Goal: Task Accomplishment & Management: Use online tool/utility

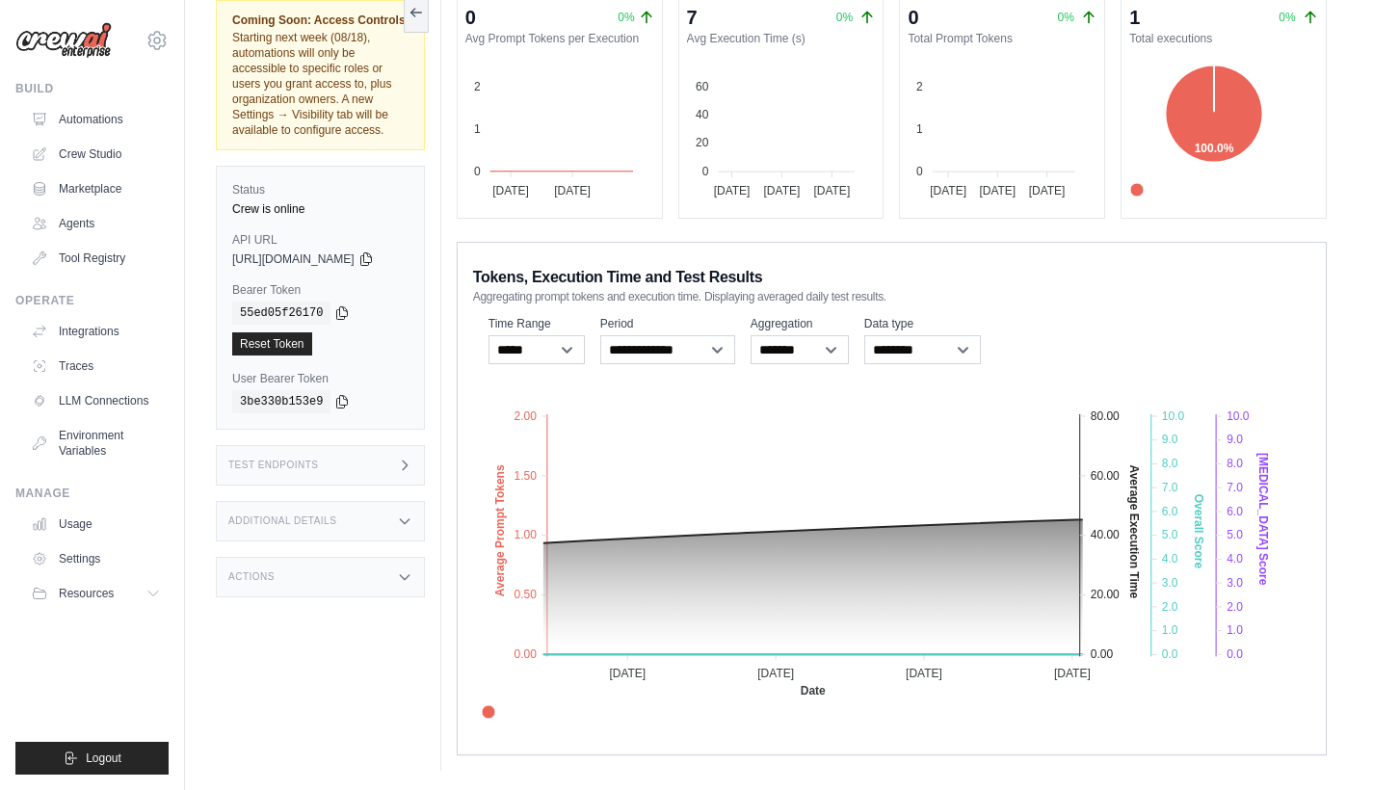
scroll to position [141, 0]
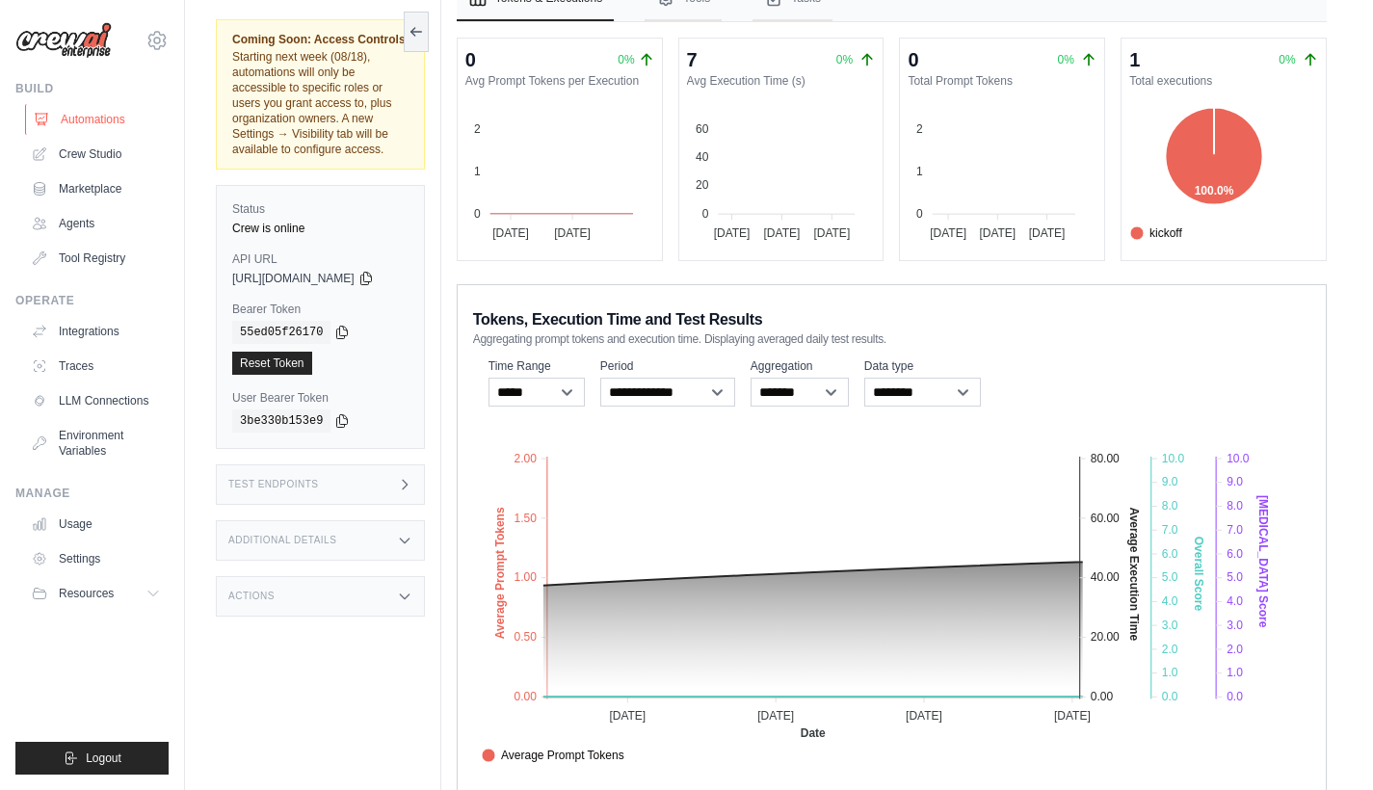
click at [84, 118] on link "Automations" at bounding box center [97, 119] width 145 height 31
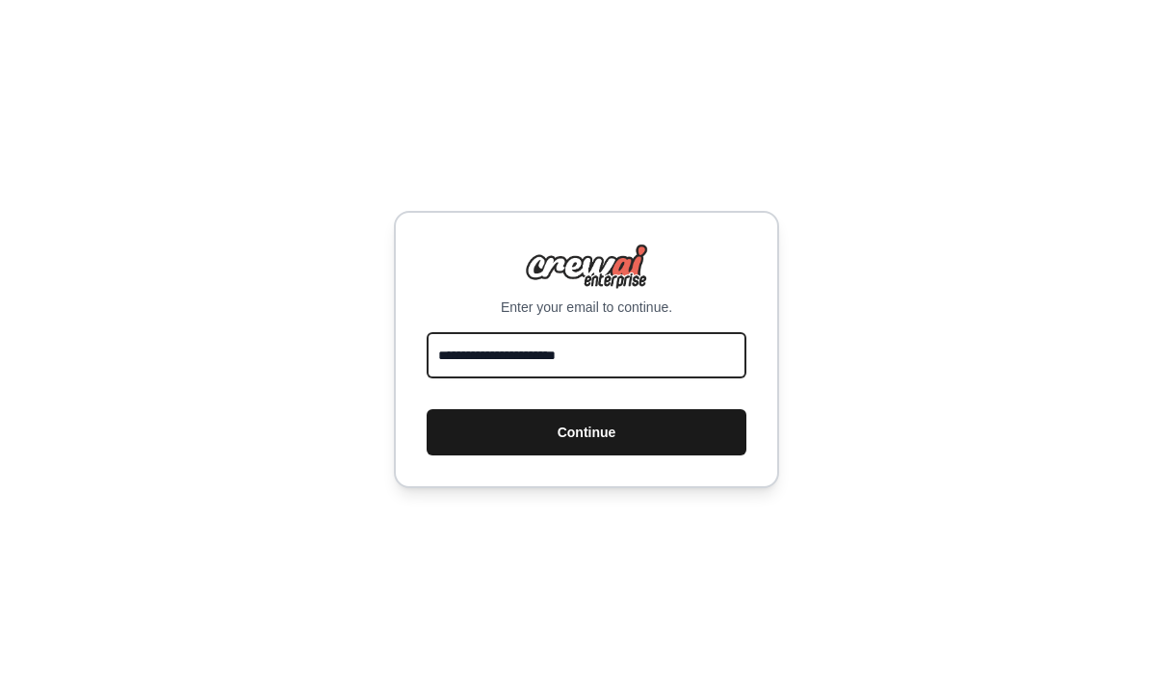
type input "**********"
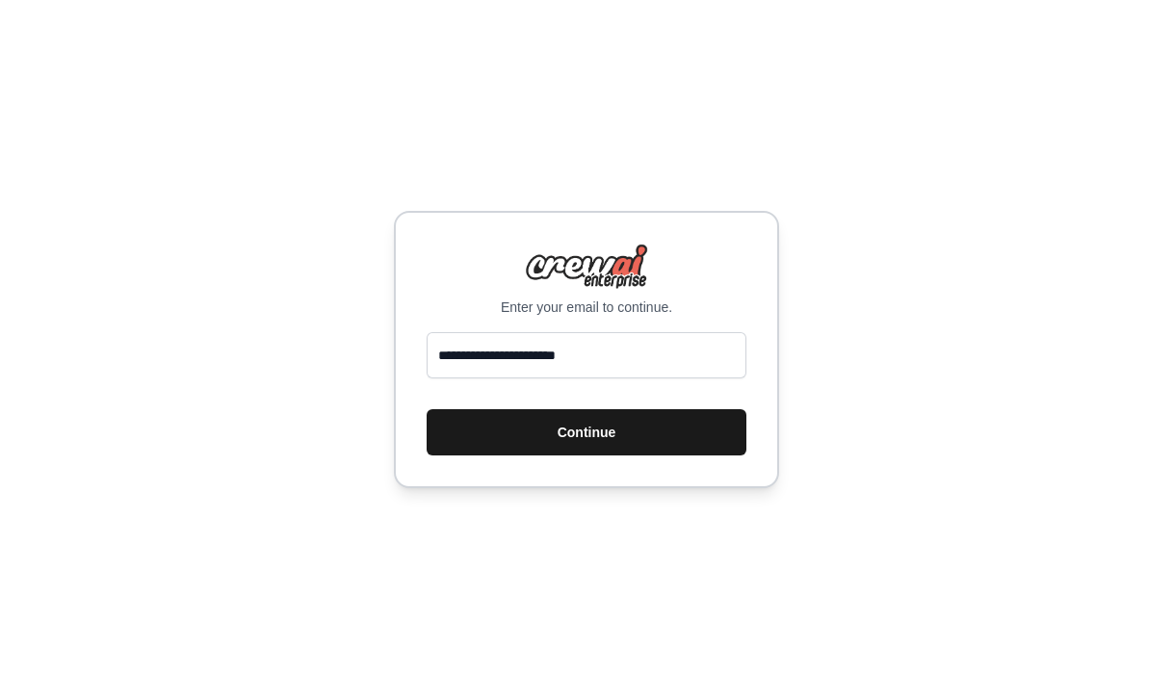
click at [548, 437] on button "Continue" at bounding box center [587, 432] width 320 height 46
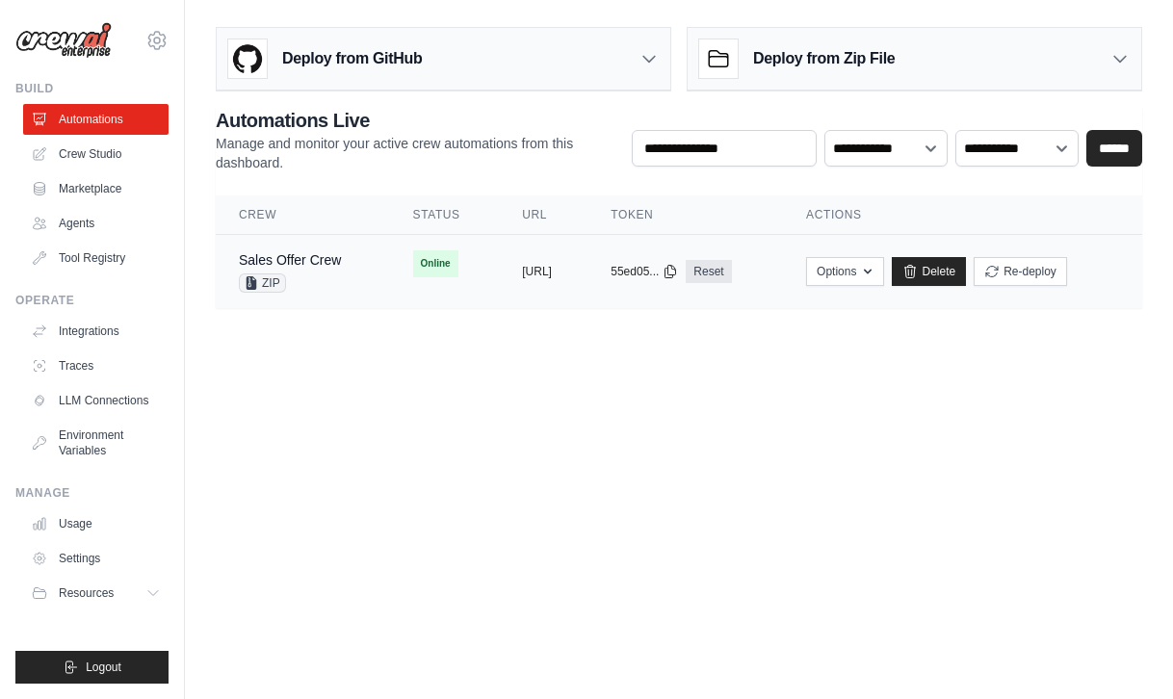
click at [414, 264] on span "Online" at bounding box center [435, 263] width 45 height 27
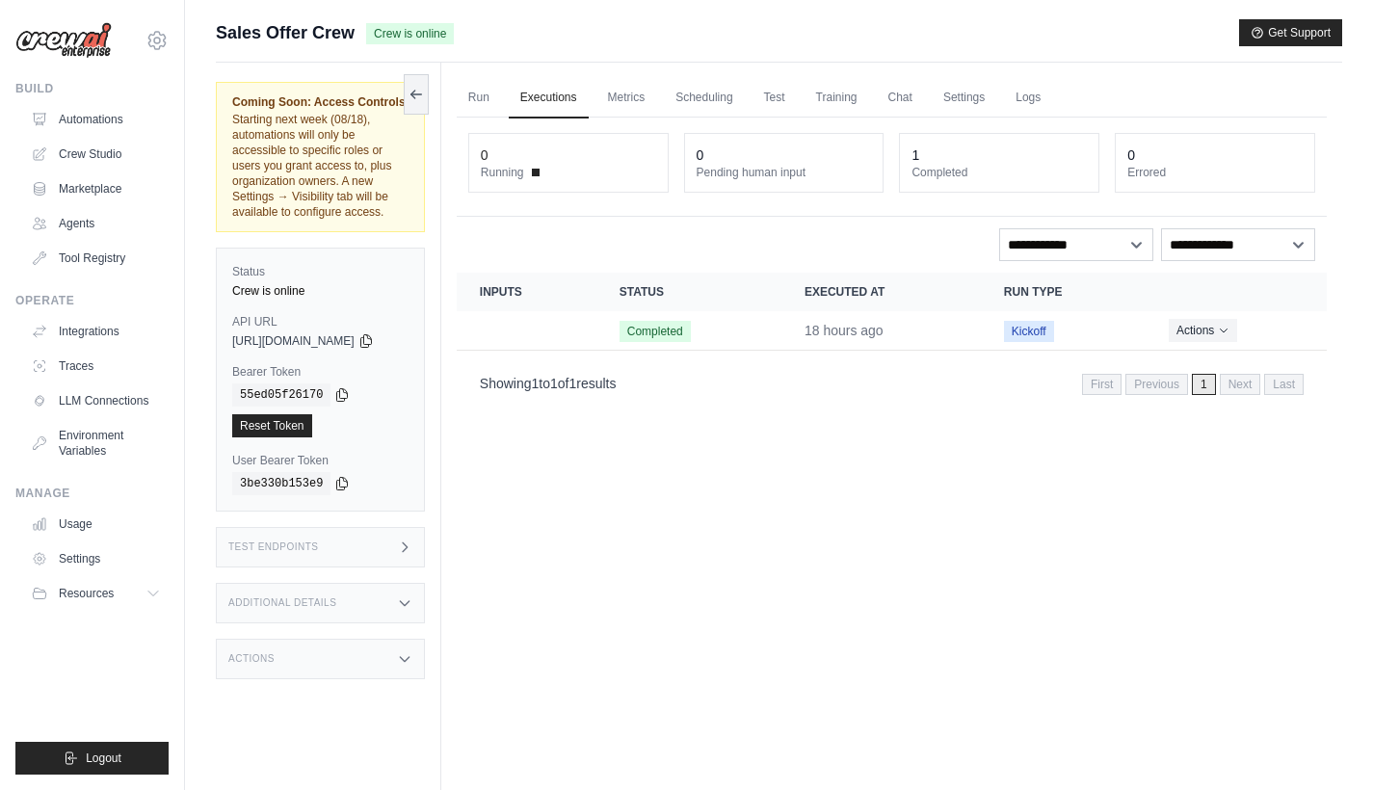
click at [412, 539] on icon at bounding box center [404, 546] width 15 height 15
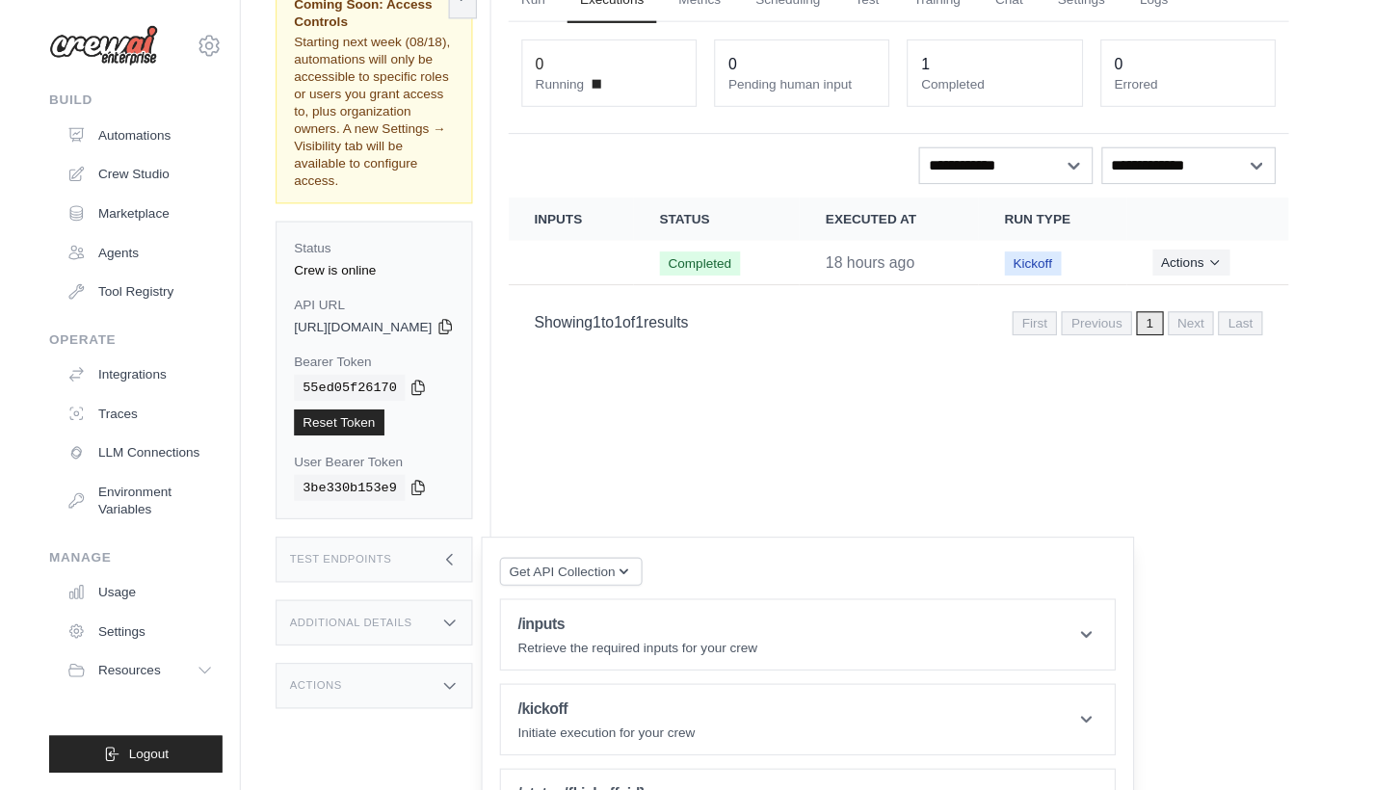
scroll to position [82, 0]
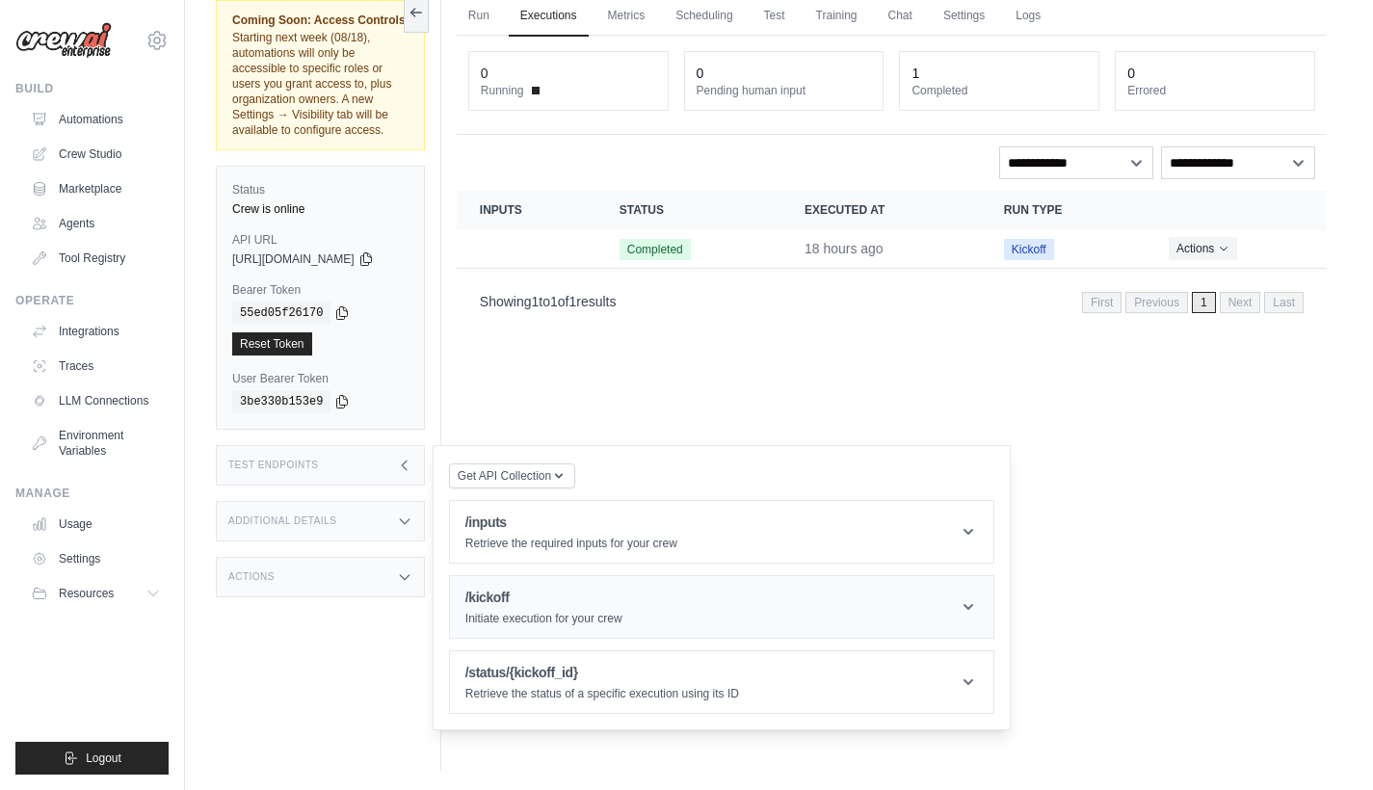
click at [765, 594] on header "/kickoff Initiate execution for your crew" at bounding box center [721, 607] width 543 height 62
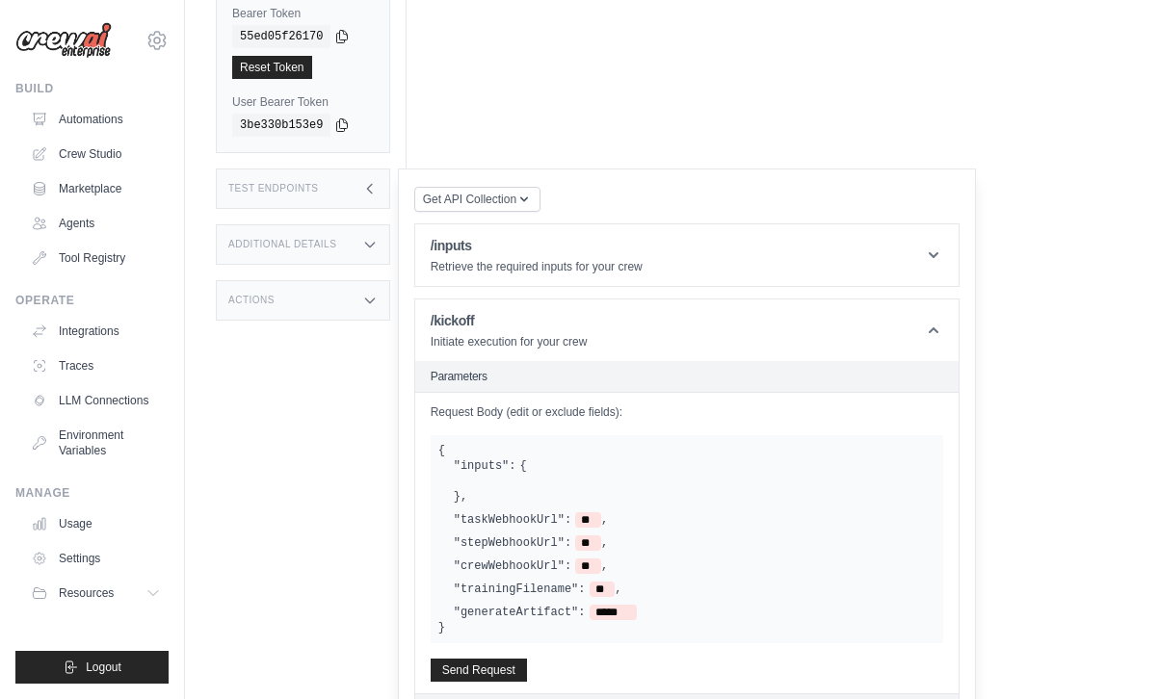
scroll to position [495, 0]
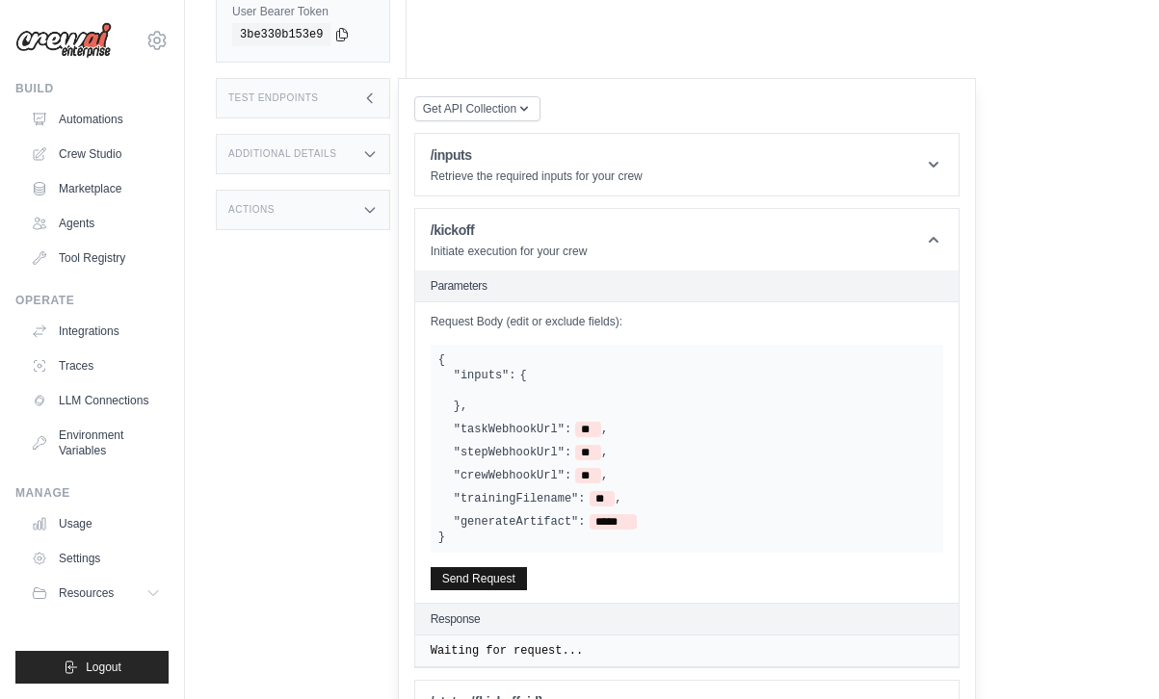
click at [527, 567] on button "Send Request" at bounding box center [479, 578] width 96 height 23
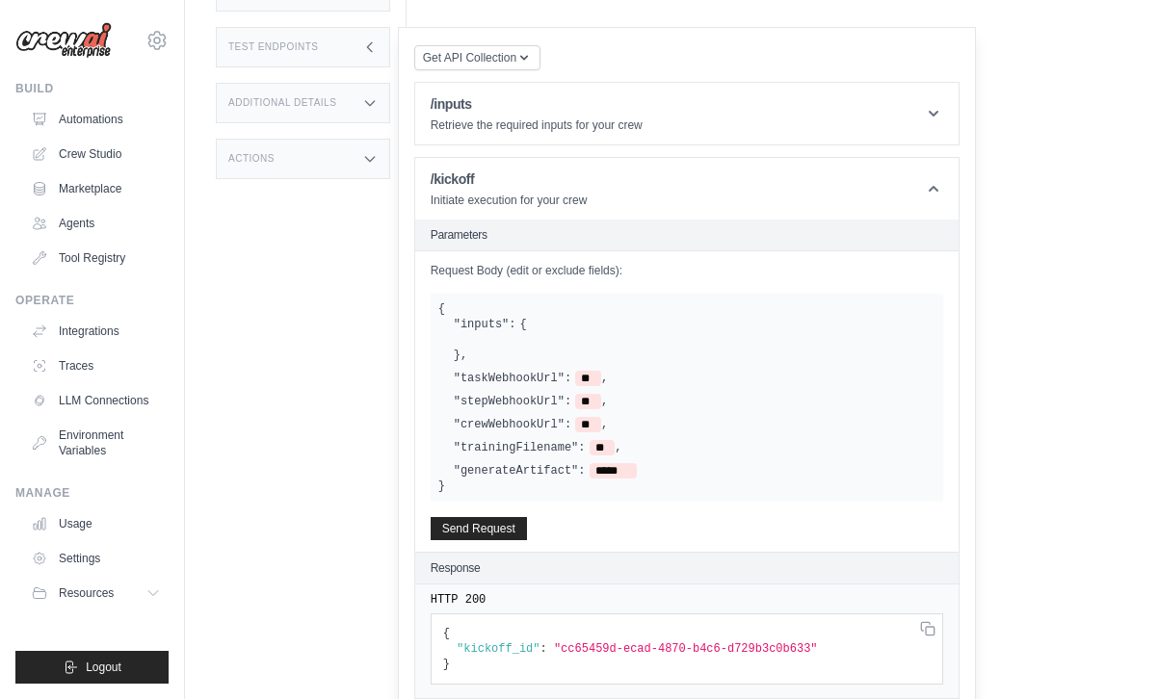
scroll to position [578, 0]
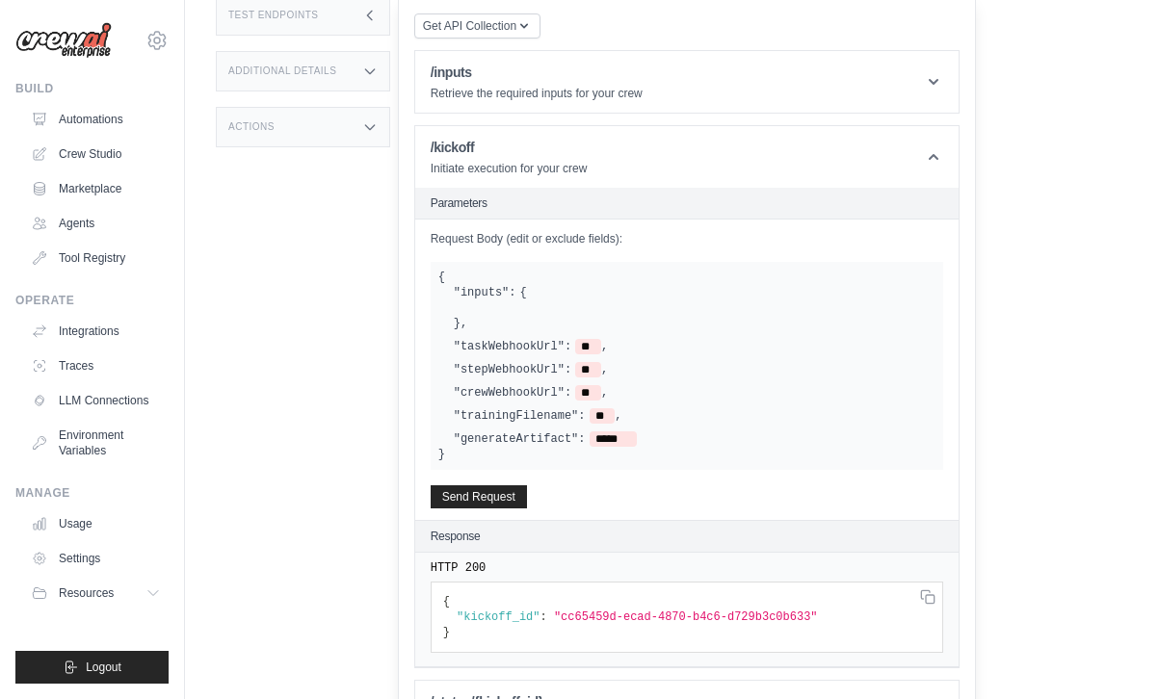
click at [810, 611] on span ""cc65459d-ecad-4870-b4c6-d729b3c0b633"" at bounding box center [686, 617] width 264 height 13
click at [818, 611] on span ""cc65459d-ecad-4870-b4c6-d729b3c0b633"" at bounding box center [686, 617] width 264 height 13
drag, startPoint x: 877, startPoint y: 557, endPoint x: 618, endPoint y: 554, distance: 258.2
click at [618, 611] on span ""cc65459d-ecad-4870-b4c6-d729b3c0b633"" at bounding box center [686, 617] width 264 height 13
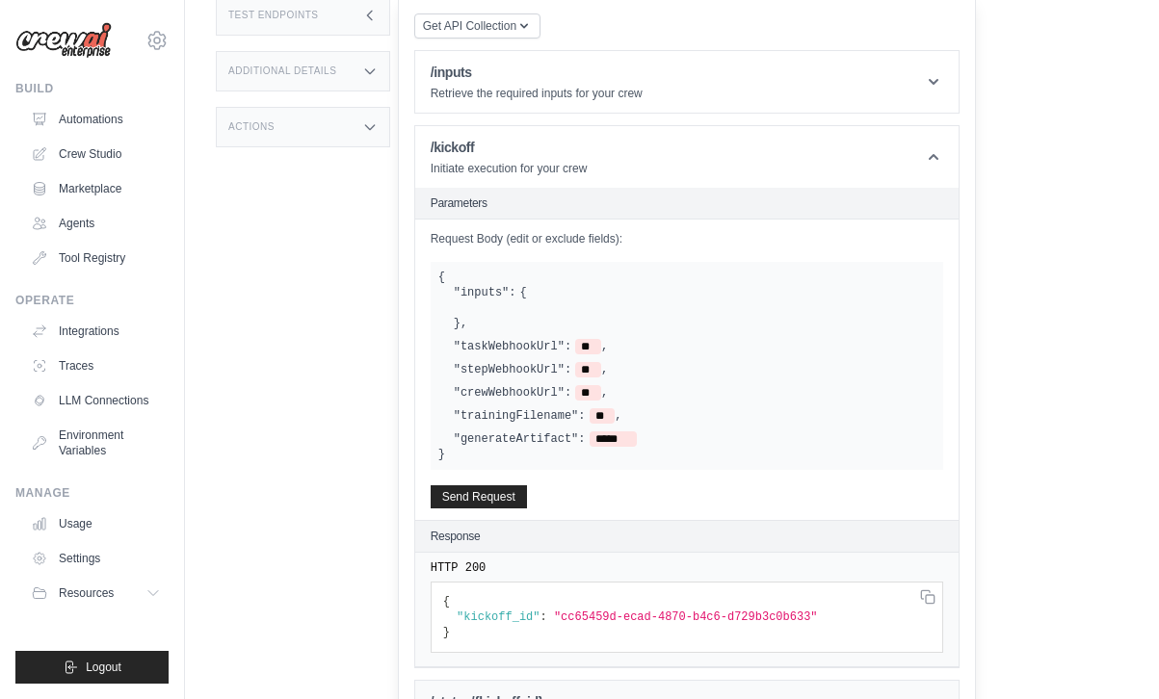
click at [590, 693] on h1 "/status/{kickoff_id}" at bounding box center [568, 702] width 274 height 19
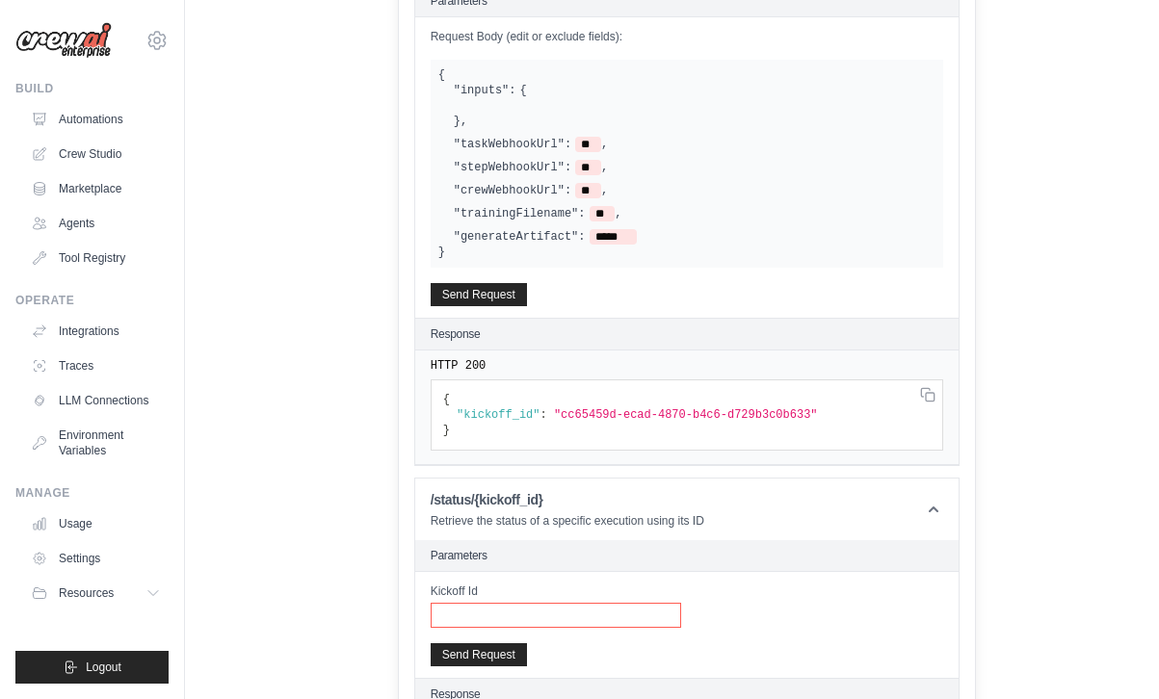
click at [582, 603] on input "Kickoff Id" at bounding box center [556, 615] width 250 height 25
paste input "**********"
click at [527, 642] on button "Send Request" at bounding box center [479, 653] width 96 height 23
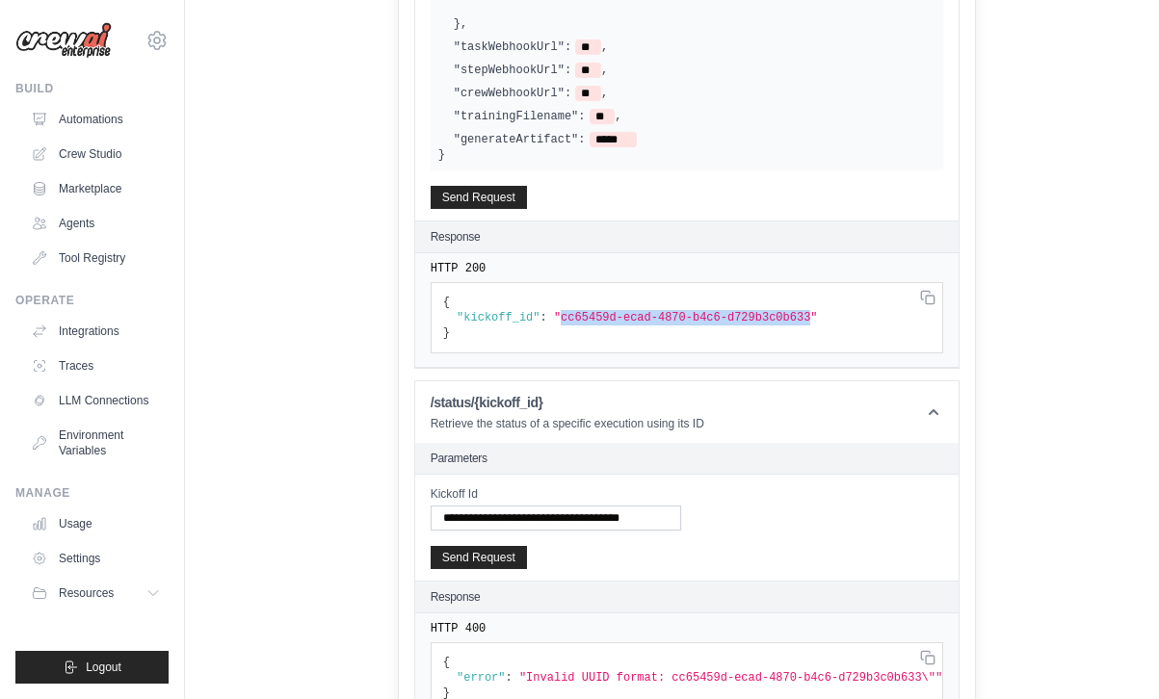
drag, startPoint x: 873, startPoint y: 255, endPoint x: 618, endPoint y: 256, distance: 254.3
click at [618, 311] on span ""cc65459d-ecad-4870-b4c6-d729b3c0b633"" at bounding box center [686, 317] width 264 height 13
copy span "cc65459d-ecad-4870-b4c6-d729b3c0b633"
click at [681, 506] on input "**********" at bounding box center [556, 518] width 250 height 25
type input "**********"
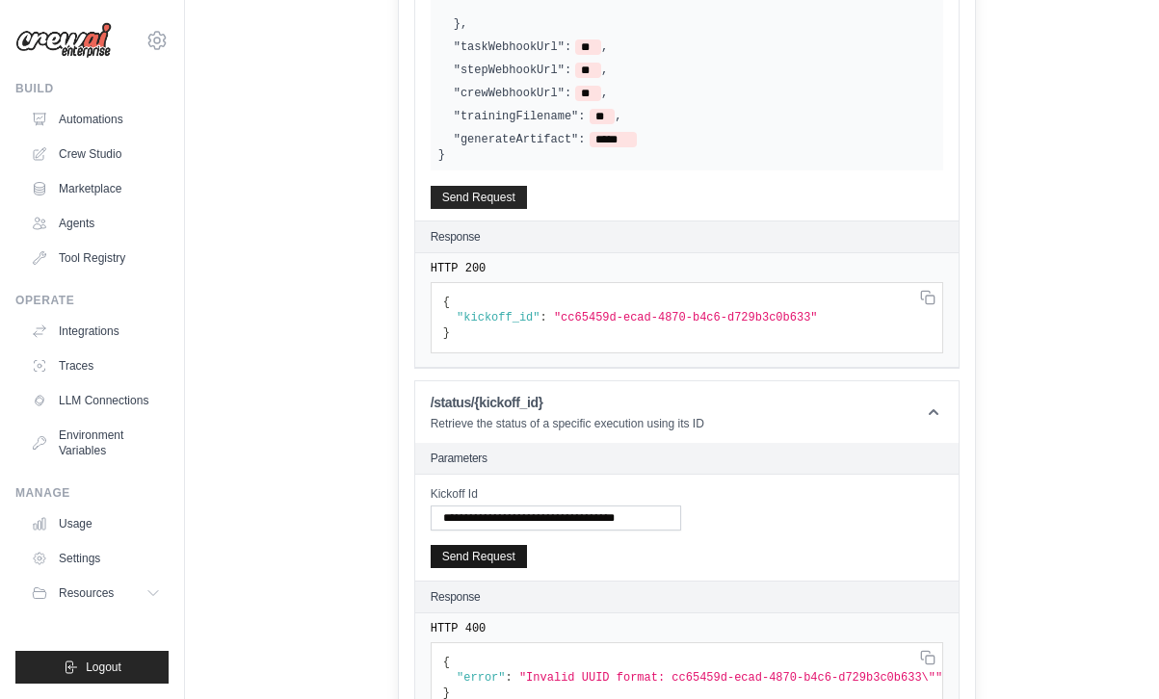
click at [527, 545] on button "Send Request" at bounding box center [479, 556] width 96 height 23
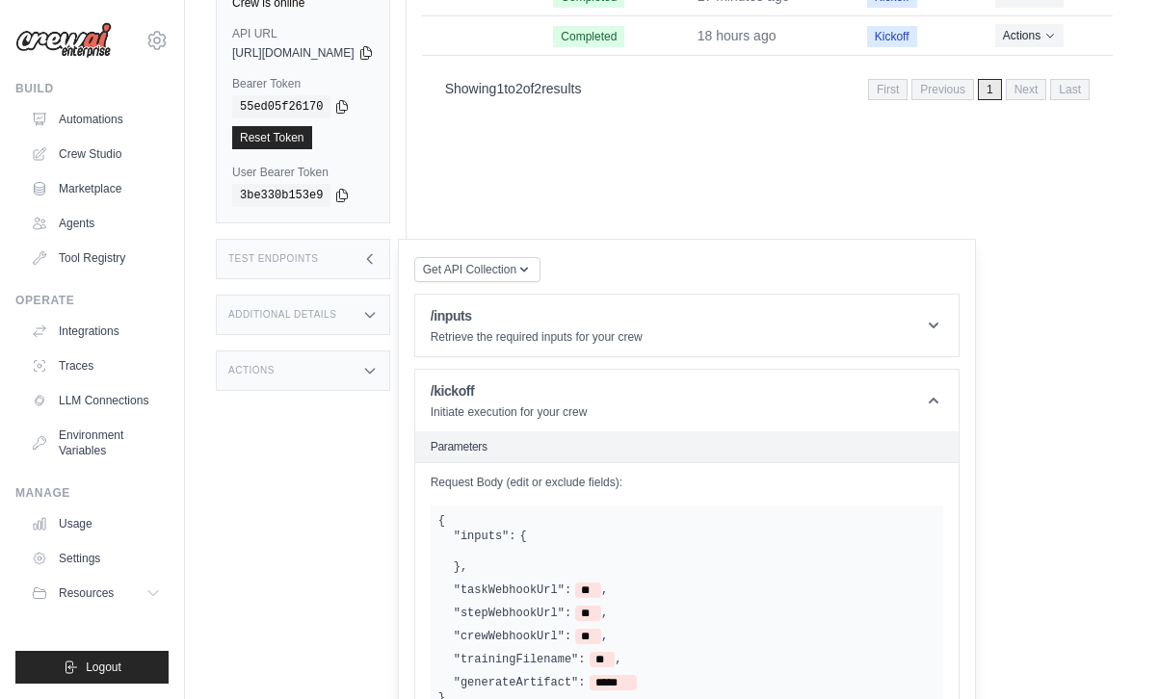
scroll to position [0, 0]
